Goal: Communication & Community: Ask a question

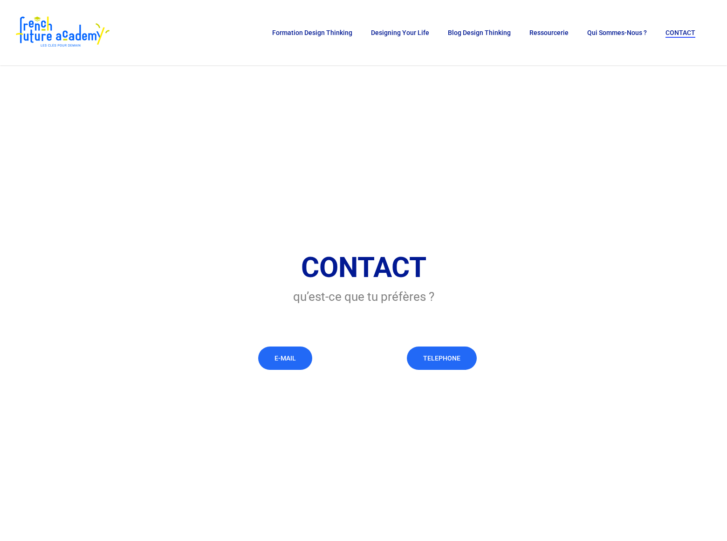
scroll to position [530, 0]
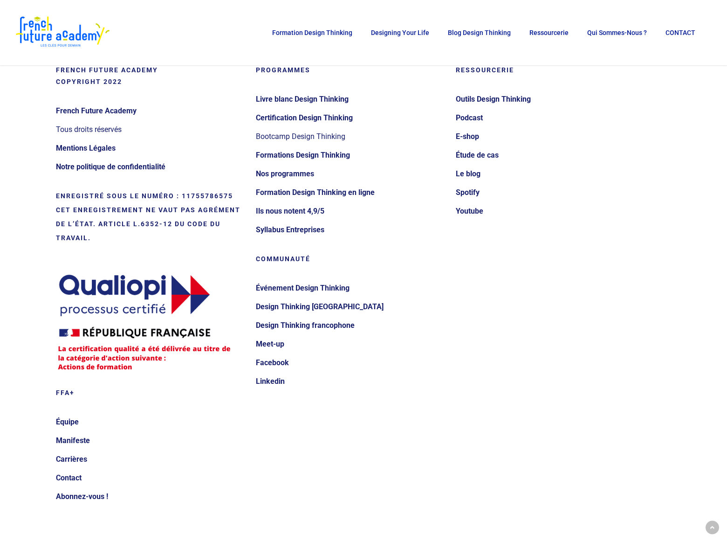
scroll to position [43, 0]
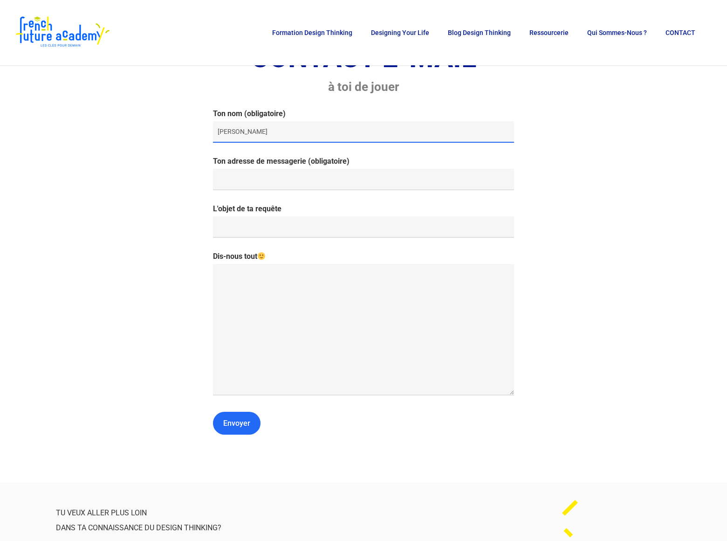
type input "Gary"
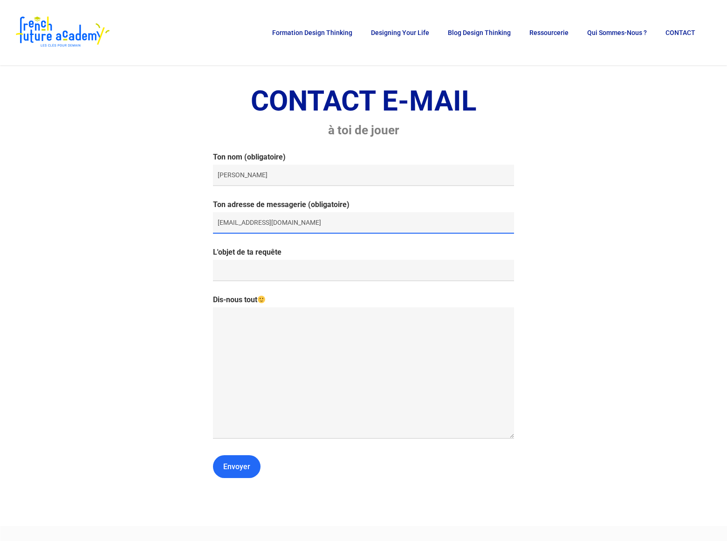
type input "garycharles@dominatebanners.com"
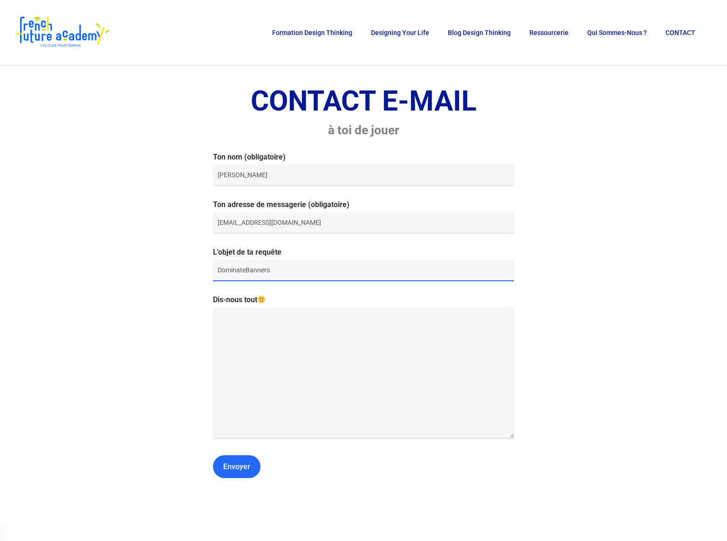
type input "DominateBanners"
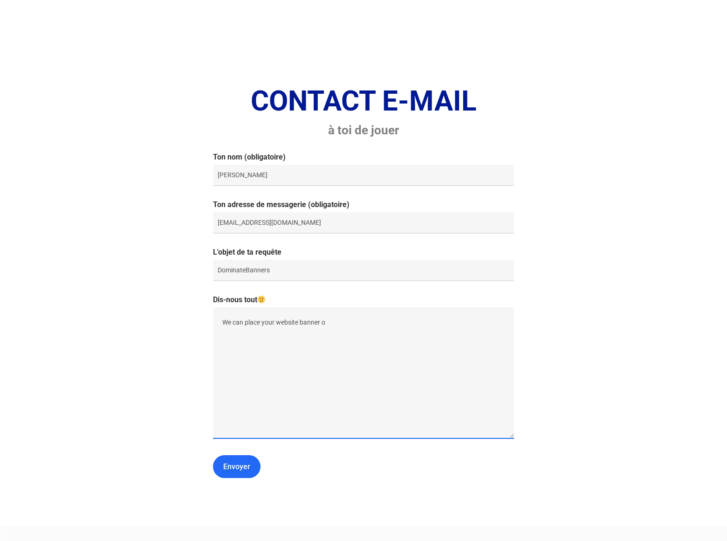
scroll to position [103, 0]
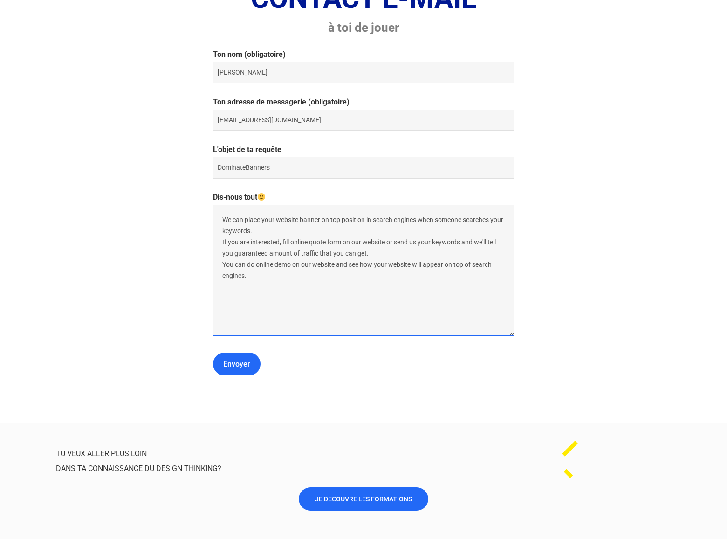
type textarea "We can place your website banner on top position in search engines when someone…"
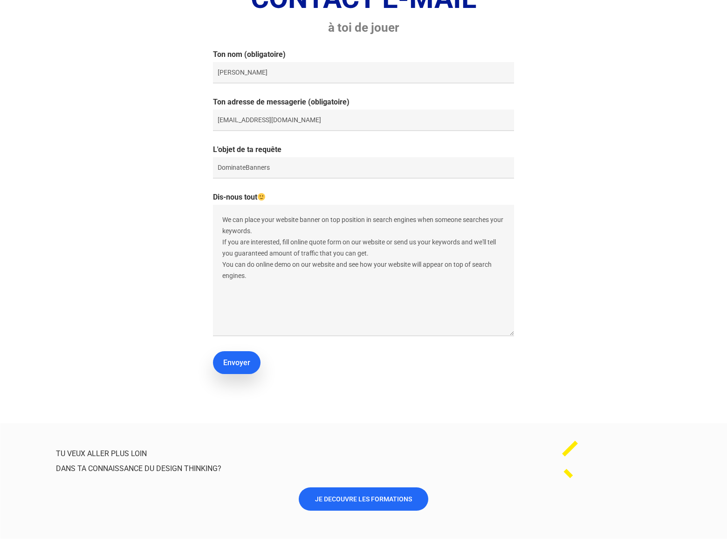
click at [236, 365] on input "Envoyer" at bounding box center [237, 362] width 48 height 23
